Goal: Task Accomplishment & Management: Use online tool/utility

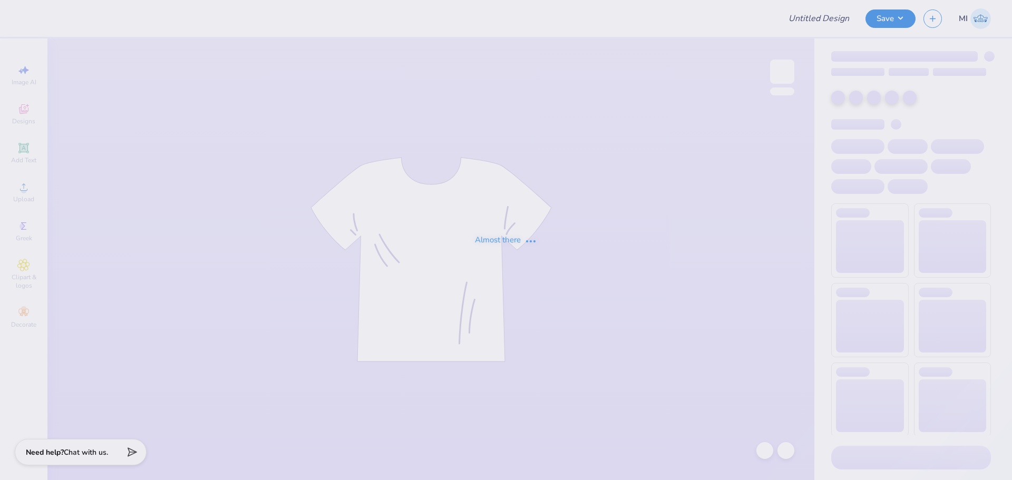
type input "Phi Mu Parents Weekend Final"
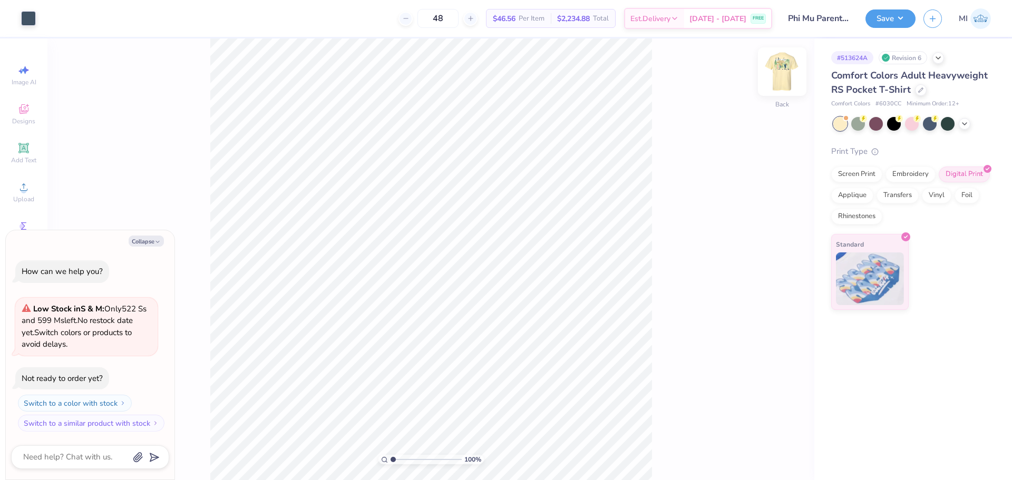
click at [782, 74] on img at bounding box center [782, 72] width 42 height 42
type textarea "x"
type input "3.00581987268405"
type textarea "x"
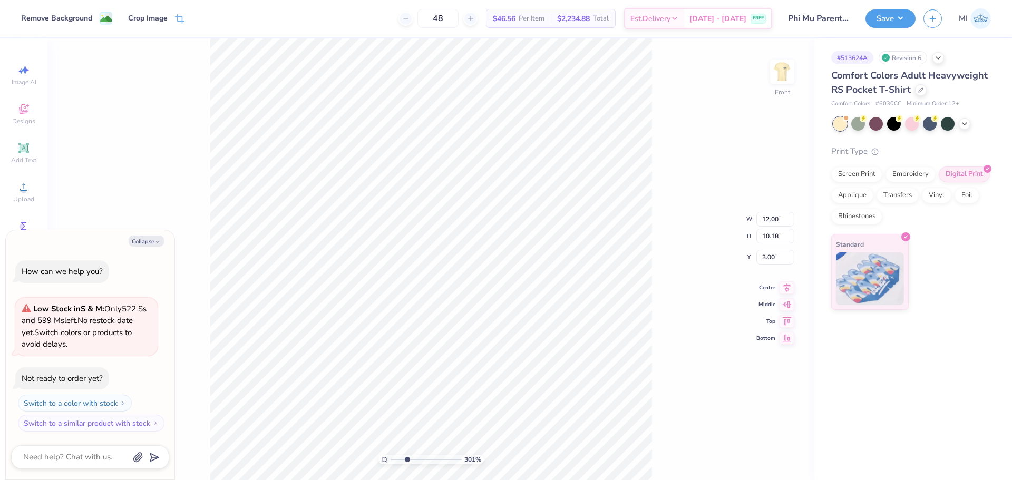
type input "3.00581987268405"
type textarea "x"
type input "3.00581987268405"
type textarea "x"
type input "3.00581987268405"
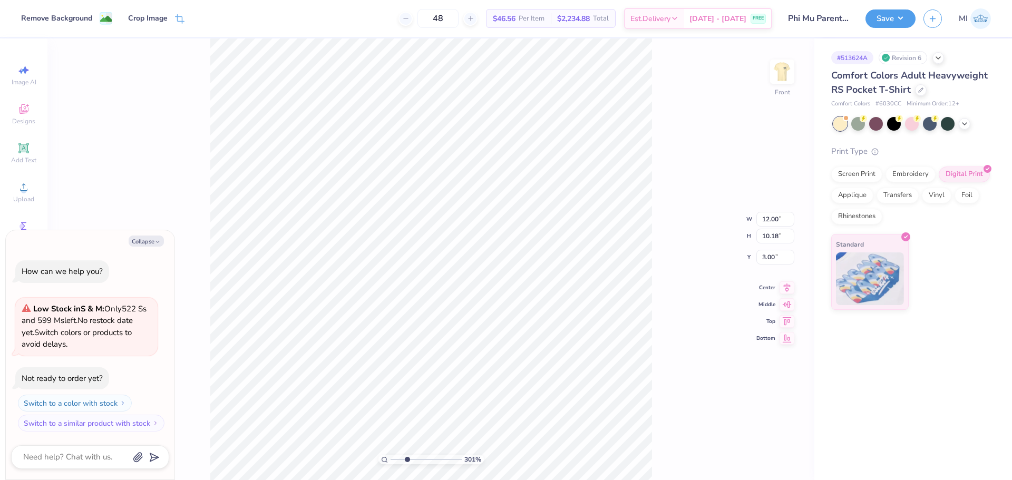
type textarea "x"
type input "3.00581987268405"
type textarea "x"
type input "3.00581987268405"
type textarea "x"
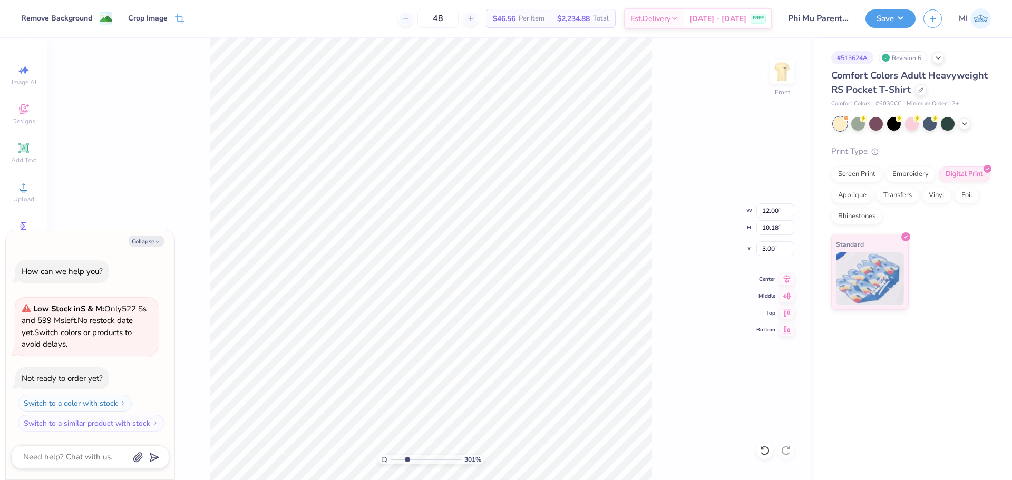
type input "3.00581987268405"
type textarea "x"
type input "3.00581987268405"
type textarea "x"
type input "3.00581987268405"
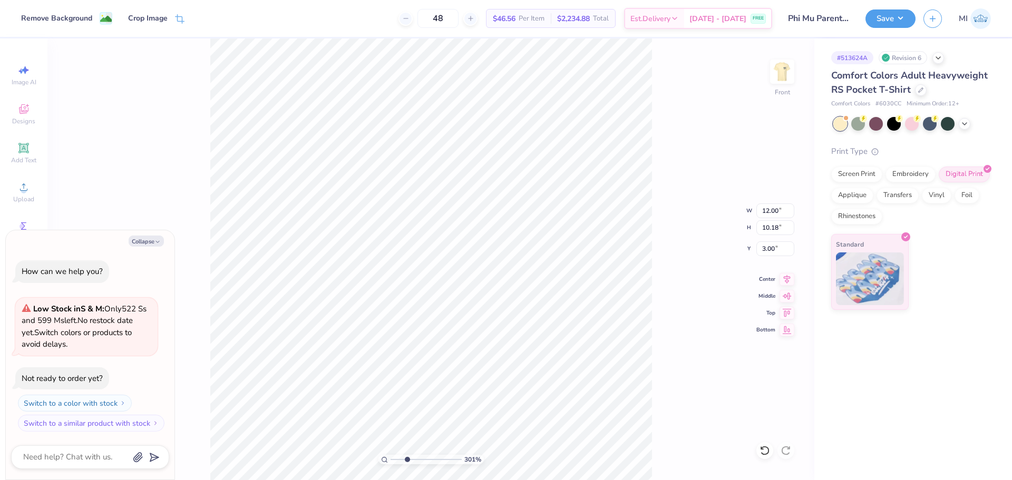
type textarea "x"
type input "3.00581987268405"
type textarea "x"
type input "3.00581987268405"
type textarea "x"
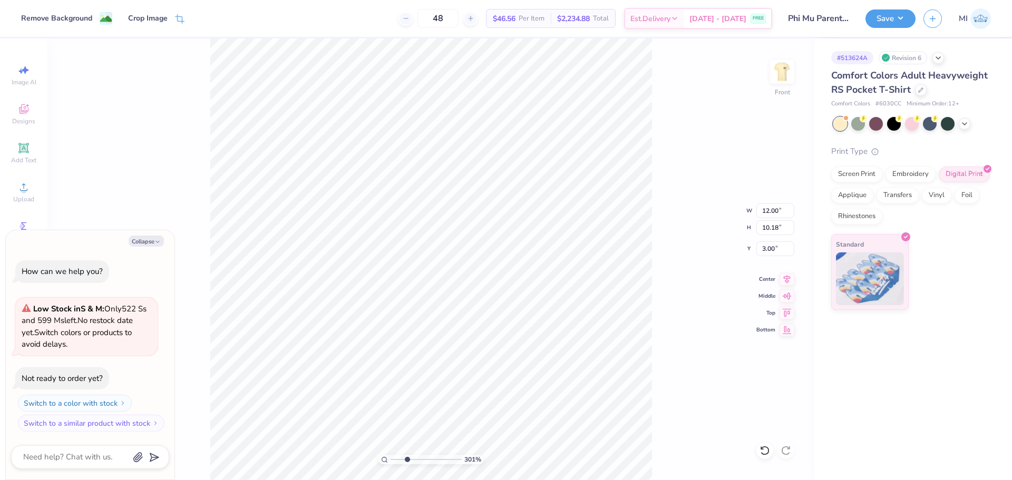
type input "3.00581987268405"
type textarea "x"
type input "3.00581987268405"
type textarea "x"
type input "3.00581987268405"
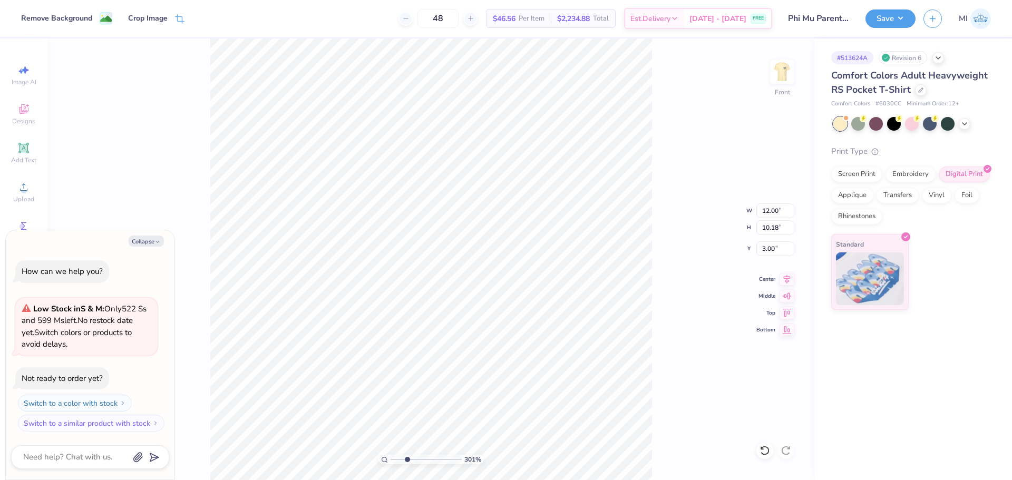
type textarea "x"
type input "3.00581987268405"
type textarea "x"
type input "3.68"
